Goal: Use online tool/utility

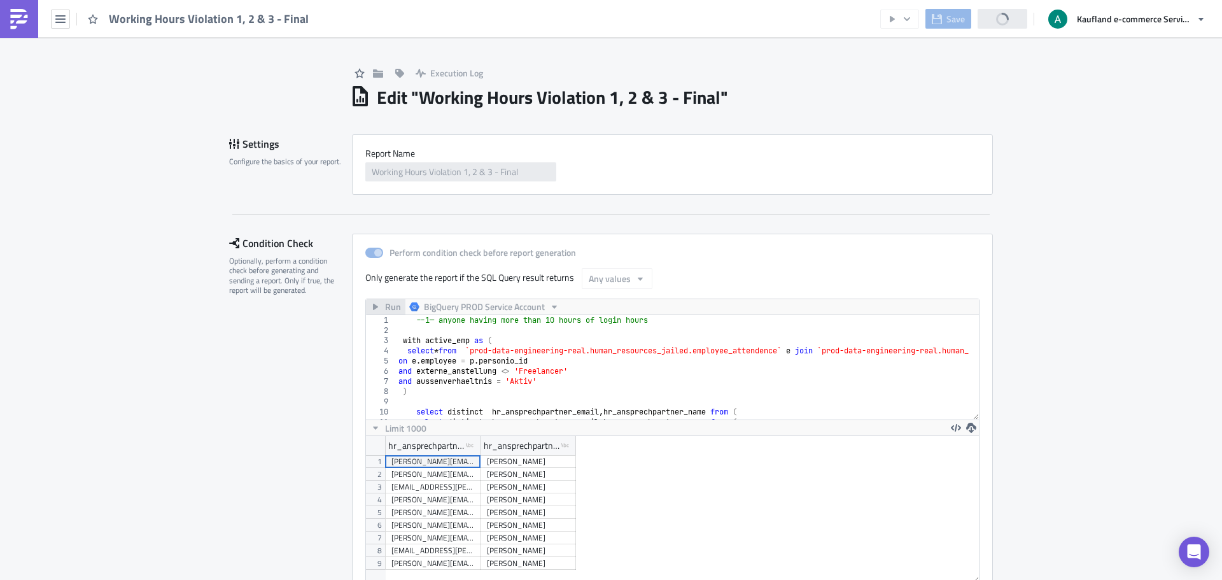
scroll to position [146, 613]
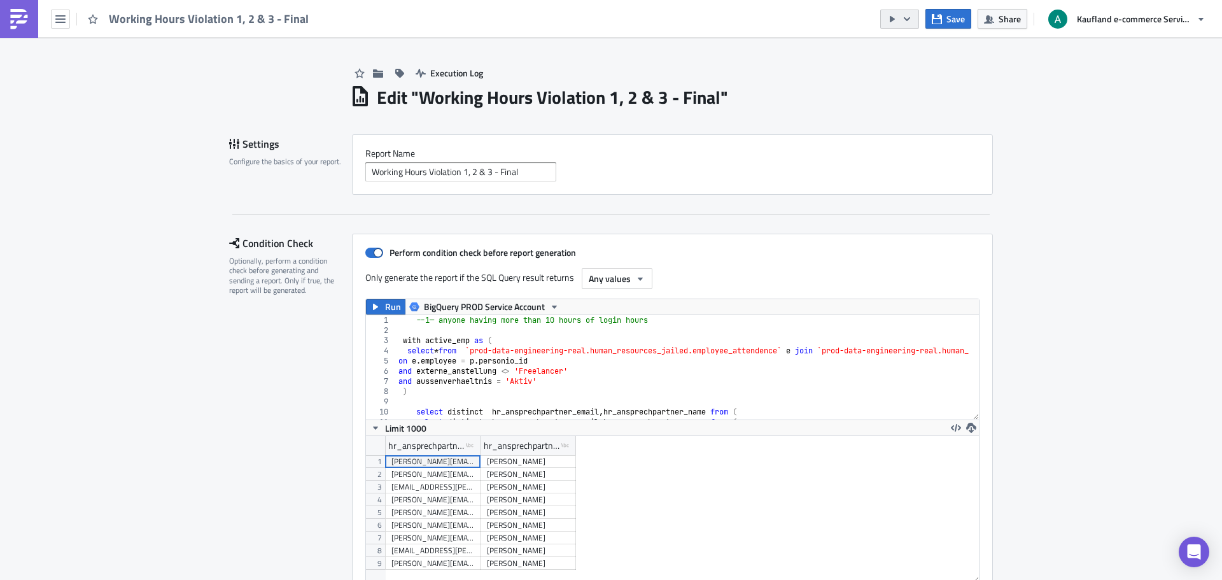
click at [908, 22] on icon "button" at bounding box center [907, 19] width 10 height 10
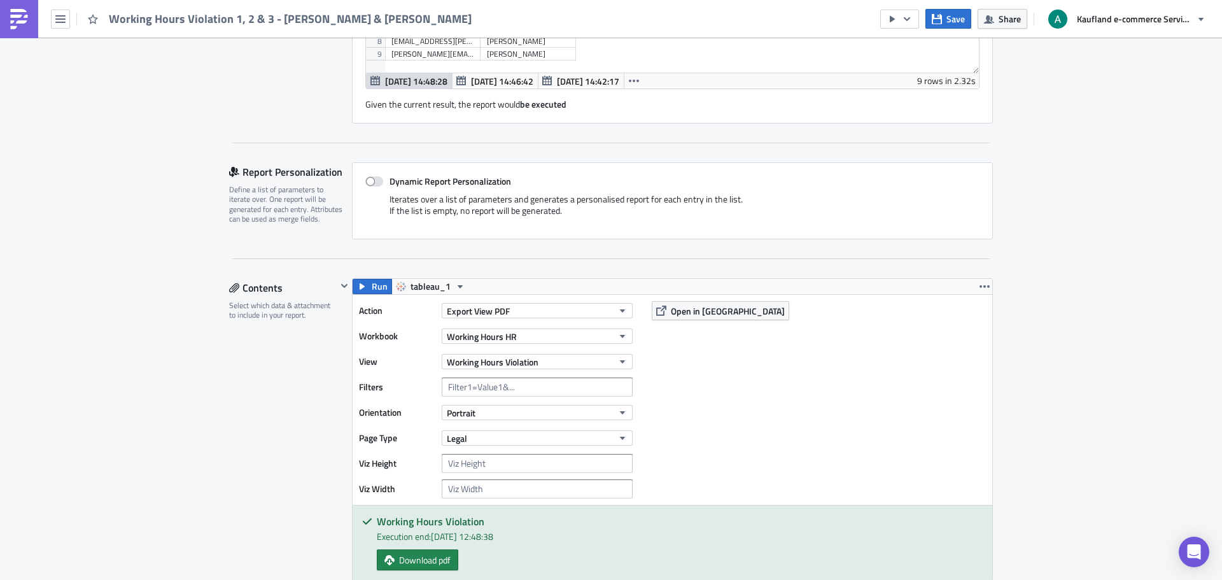
scroll to position [955, 0]
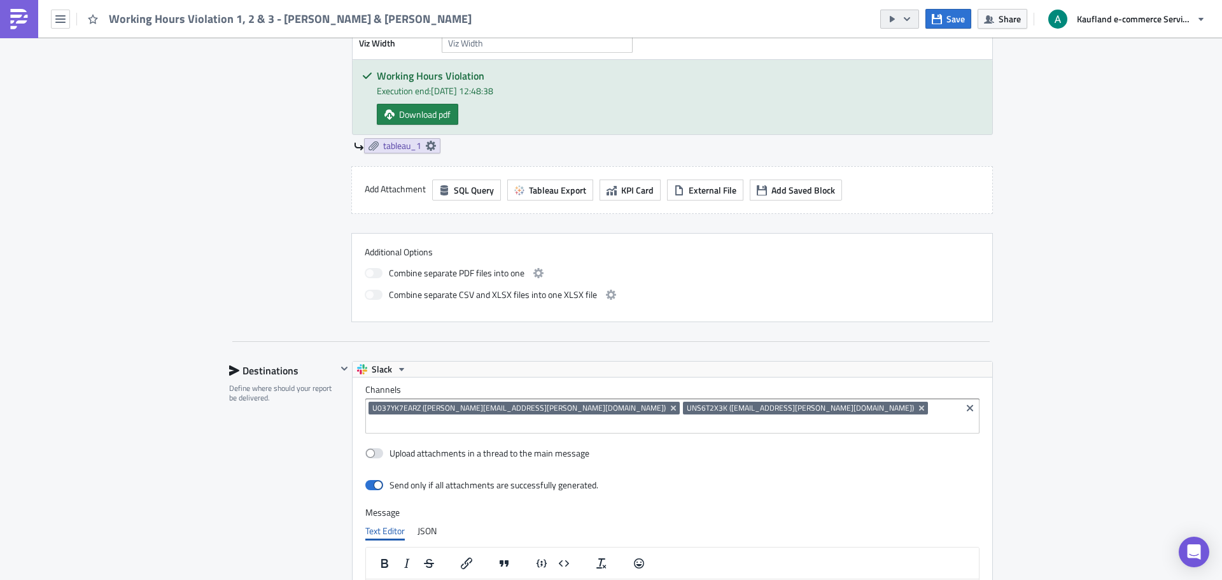
click at [910, 19] on icon "button" at bounding box center [907, 19] width 10 height 10
click at [921, 75] on div "Run Report" at bounding box center [938, 70] width 99 height 13
